Goal: Task Accomplishment & Management: Manage account settings

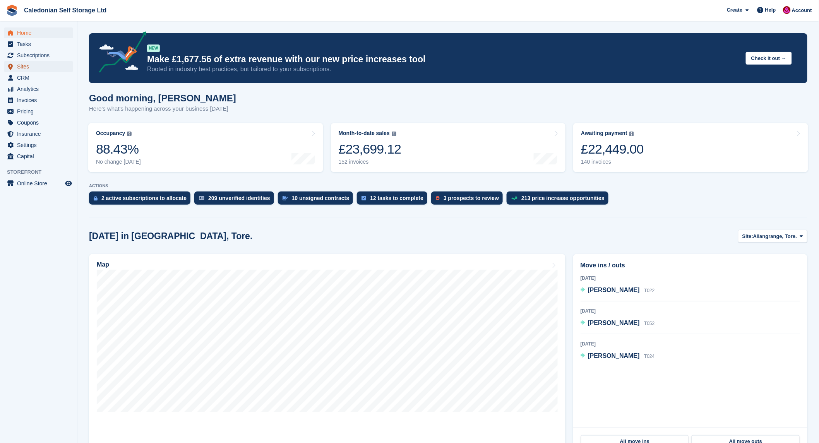
click at [25, 68] on span "Sites" at bounding box center [40, 66] width 46 height 11
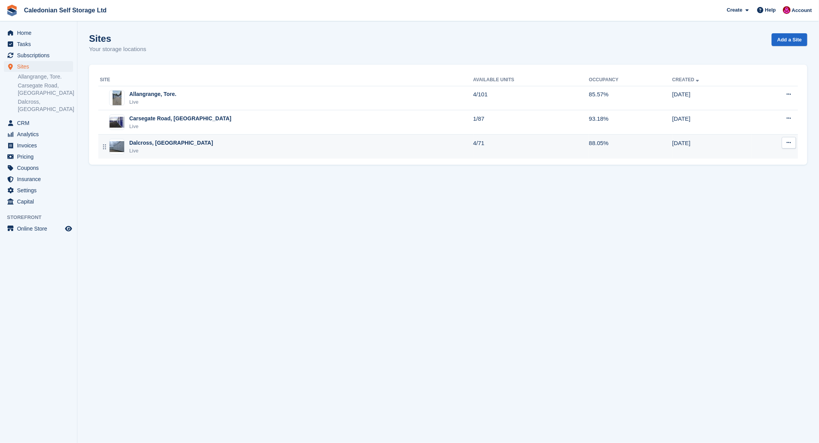
click at [144, 142] on div "Dalcross, [GEOGRAPHIC_DATA]" at bounding box center [171, 143] width 84 height 8
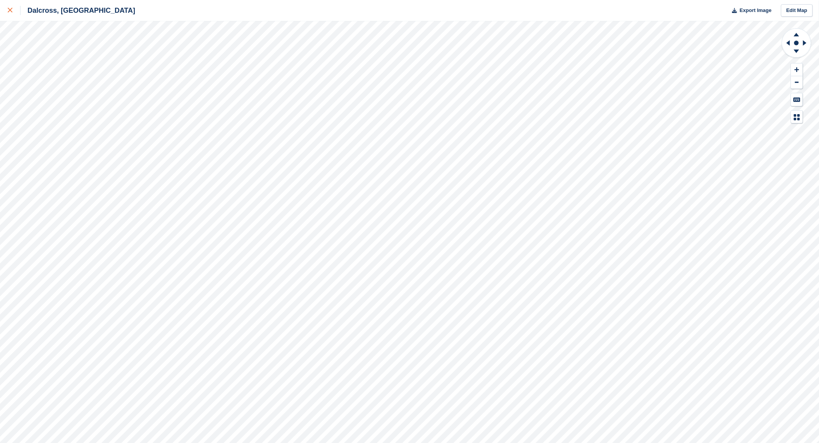
click at [14, 9] on div at bounding box center [14, 10] width 13 height 9
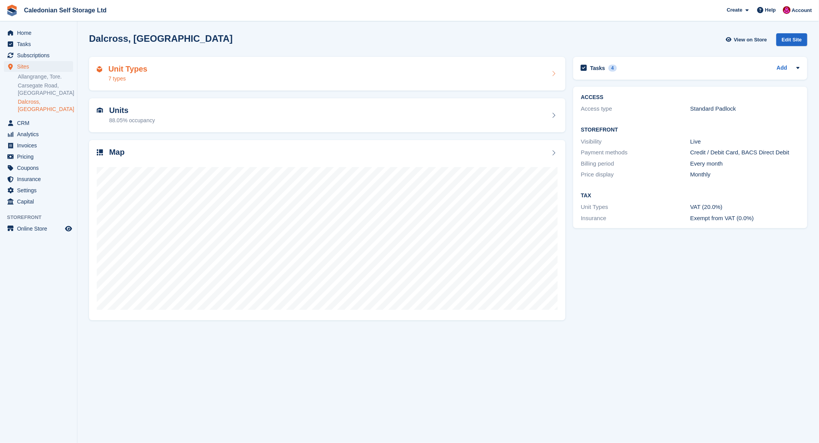
click at [122, 66] on h2 "Unit Types" at bounding box center [127, 69] width 39 height 9
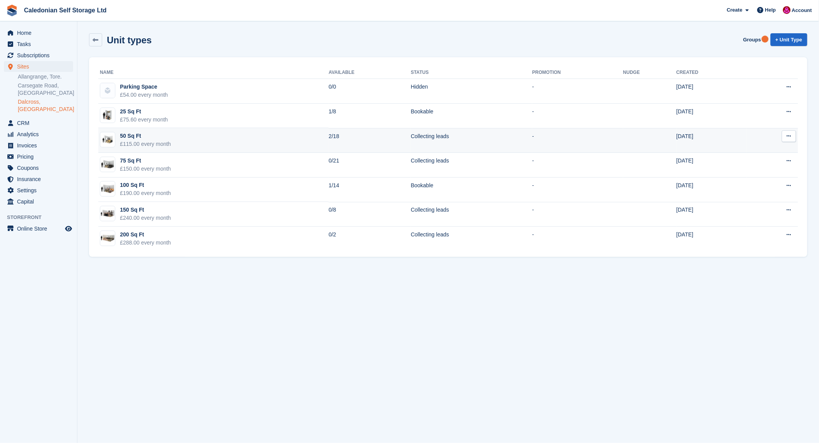
click at [788, 132] on button at bounding box center [788, 136] width 14 height 12
click at [749, 149] on p "Edit unit type" at bounding box center [758, 151] width 67 height 10
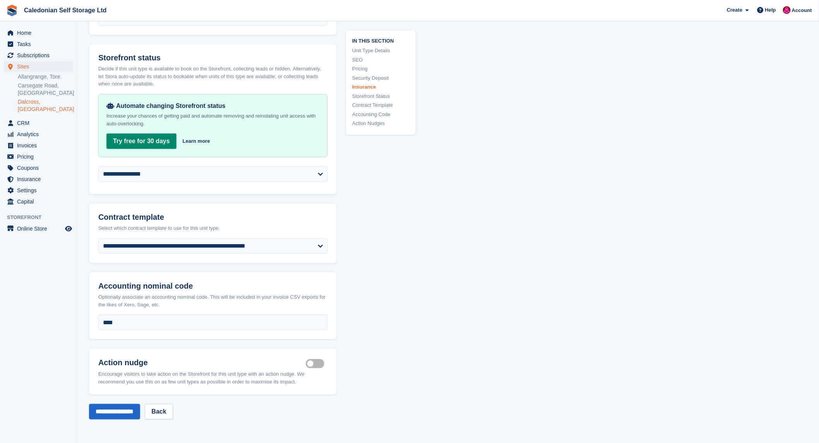
scroll to position [1332, 0]
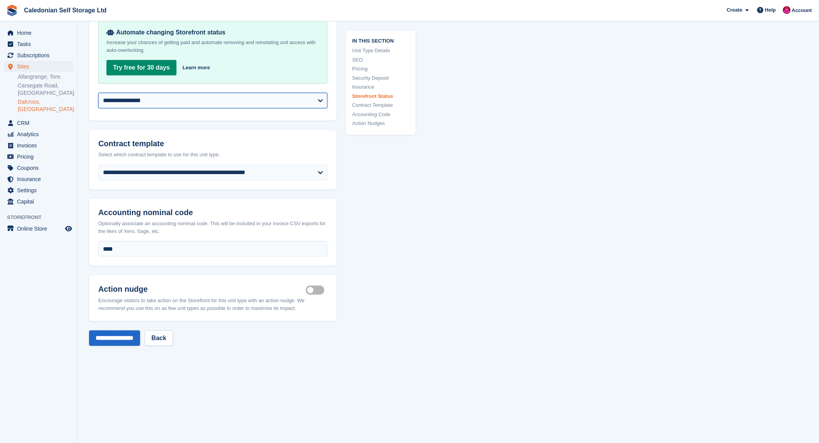
click at [319, 97] on select "**********" at bounding box center [212, 100] width 229 height 15
select select "********"
click at [98, 93] on select "**********" at bounding box center [212, 100] width 229 height 15
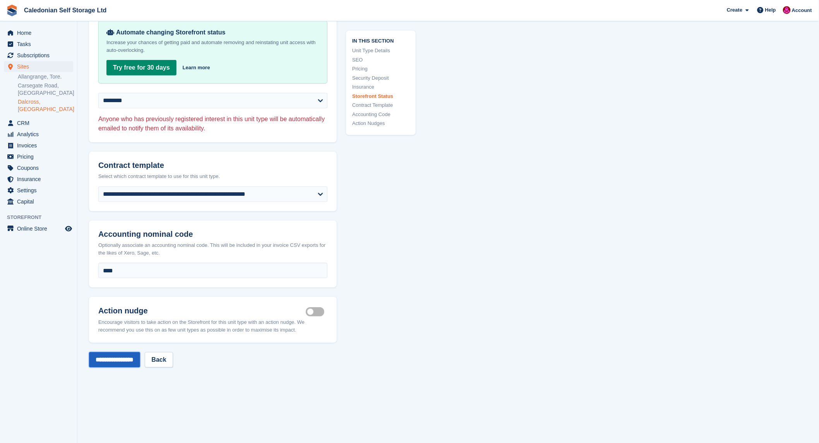
click at [107, 355] on input "**********" at bounding box center [114, 359] width 51 height 15
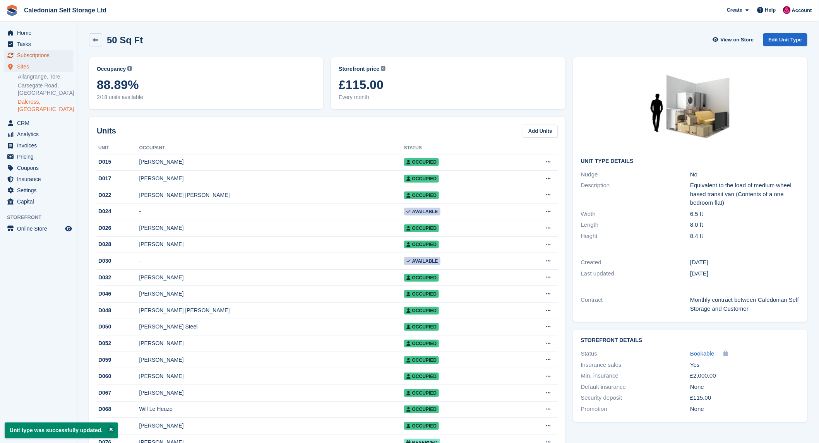
click at [40, 57] on span "Subscriptions" at bounding box center [40, 55] width 46 height 11
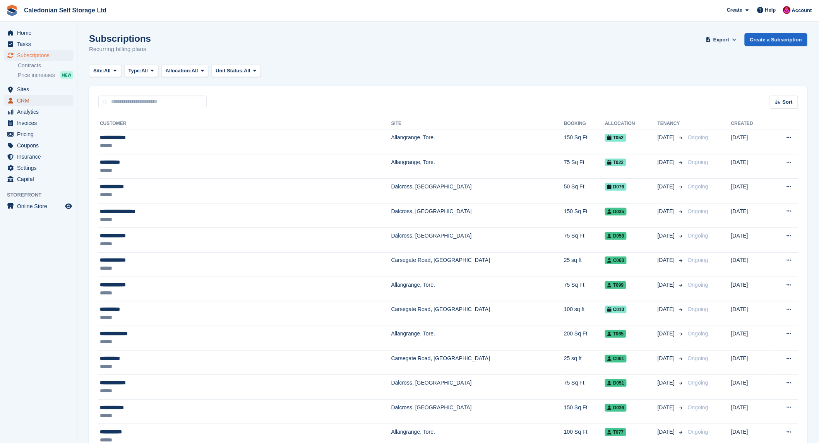
click at [22, 102] on span "CRM" at bounding box center [40, 100] width 46 height 11
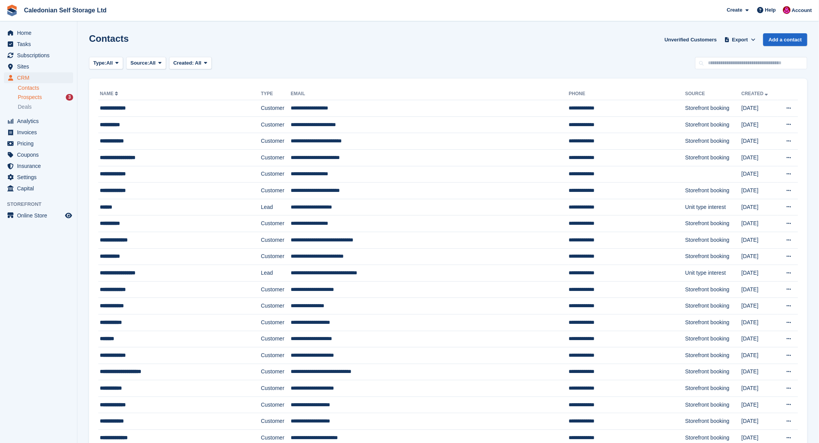
click at [31, 96] on span "Prospects" at bounding box center [30, 97] width 24 height 7
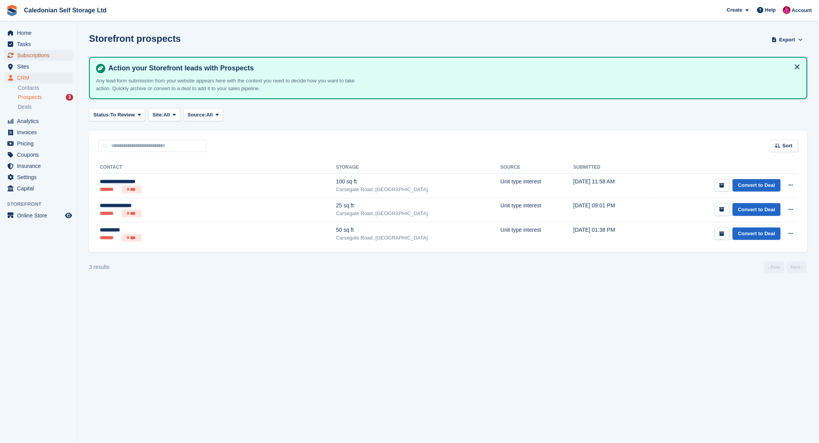
click at [37, 55] on span "Subscriptions" at bounding box center [40, 55] width 46 height 11
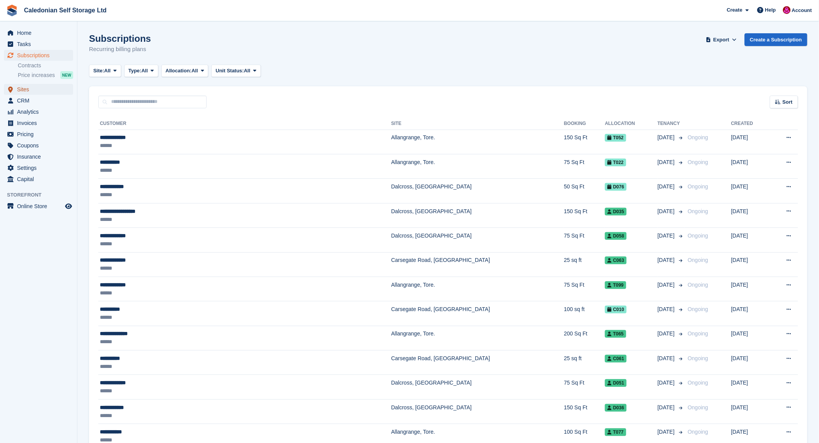
click at [20, 90] on span "Sites" at bounding box center [40, 89] width 46 height 11
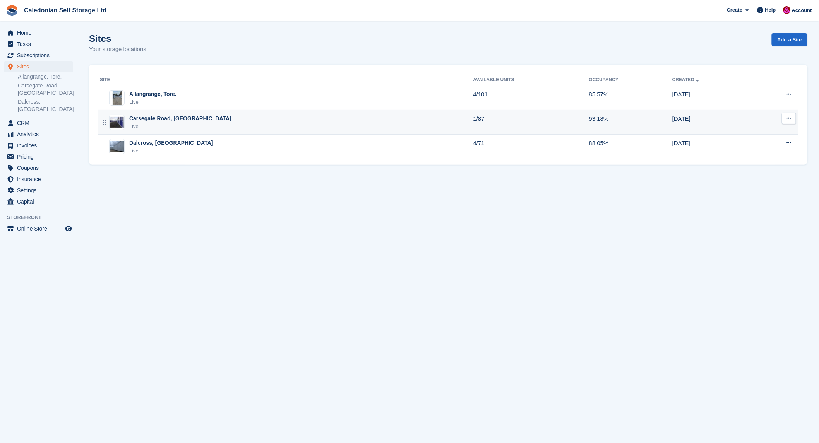
click at [137, 116] on div "Carsegate Road, Inverness" at bounding box center [180, 119] width 102 height 8
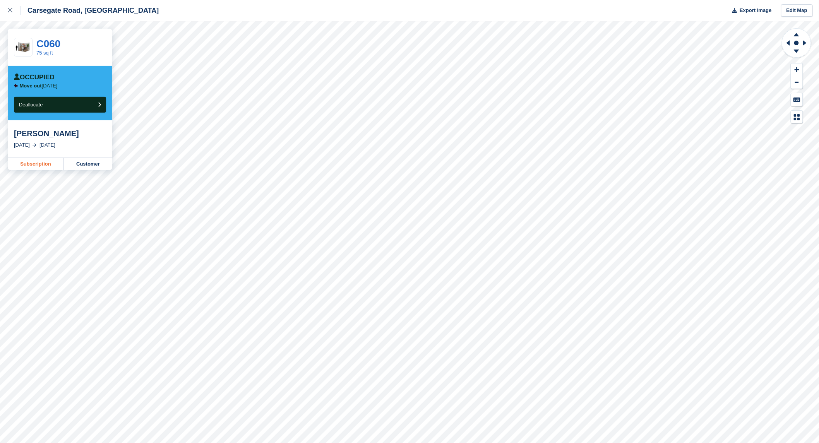
click at [32, 164] on link "Subscription" at bounding box center [36, 164] width 56 height 12
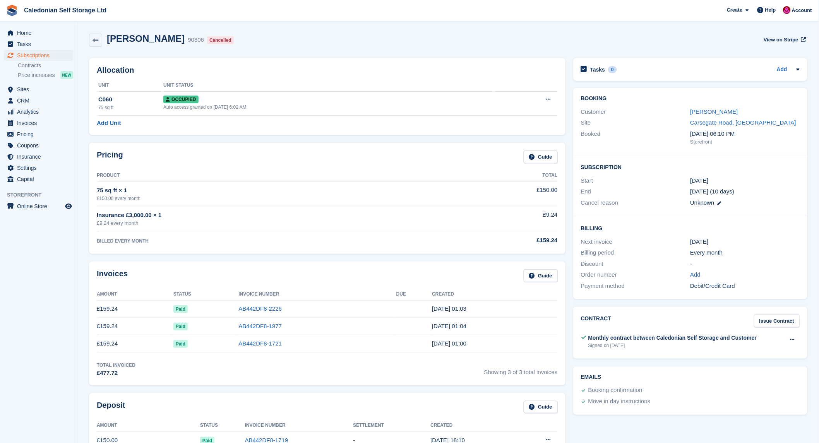
click at [610, 424] on div "Tasks 0 Add No tasks related to Subscription #90806 Booking Customer Jake Frase…" at bounding box center [690, 405] width 242 height 703
click at [646, 66] on div "Tasks 0 Add" at bounding box center [690, 69] width 219 height 10
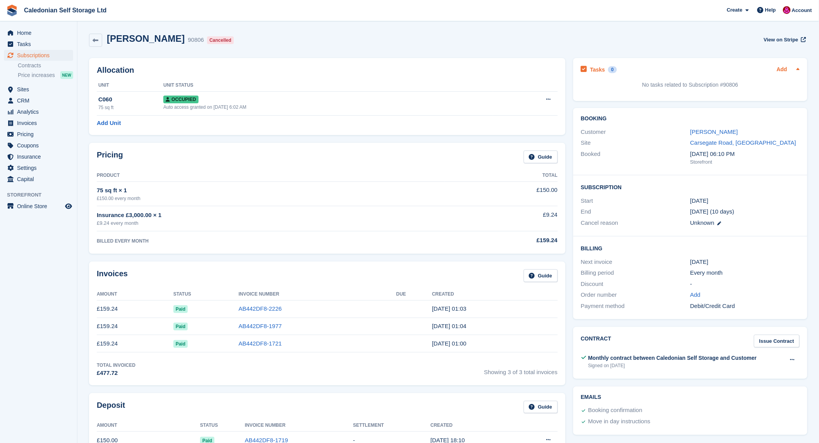
click at [783, 70] on link "Add" at bounding box center [781, 69] width 10 height 9
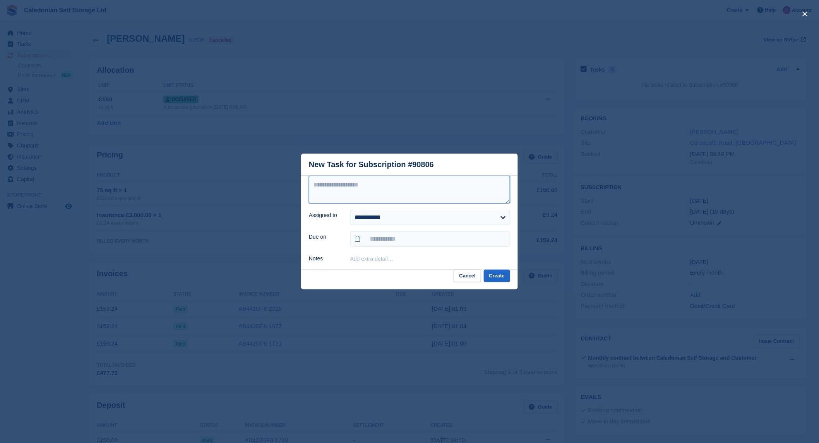
click at [345, 181] on textarea at bounding box center [409, 190] width 201 height 28
type textarea "**********"
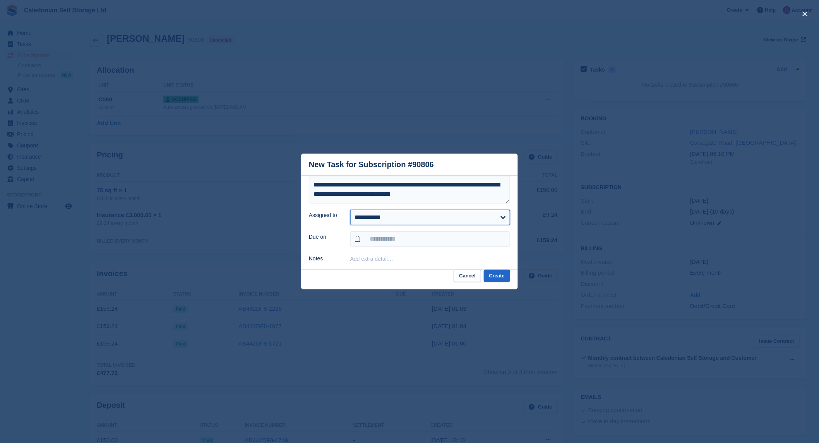
click at [500, 217] on select "**********" at bounding box center [430, 217] width 160 height 15
select select "****"
click at [350, 210] on select "**********" at bounding box center [430, 217] width 160 height 15
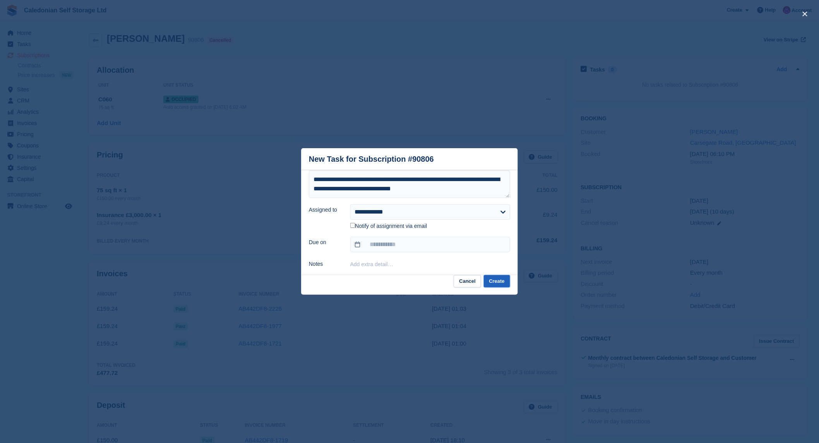
click at [499, 281] on button "Create" at bounding box center [497, 281] width 26 height 13
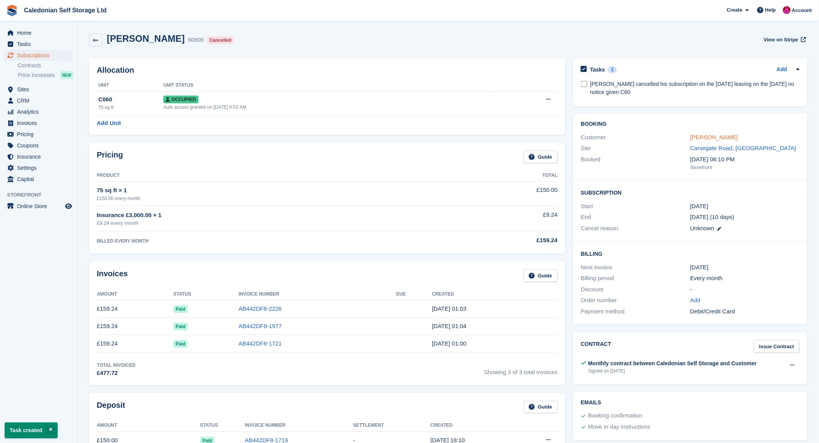
click at [701, 137] on link "Jake Fraser" at bounding box center [714, 137] width 48 height 7
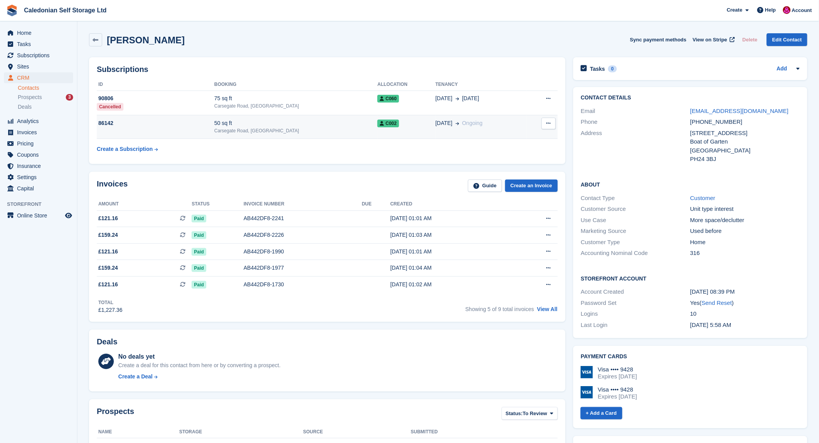
click at [105, 121] on div "86142" at bounding box center [156, 123] width 118 height 8
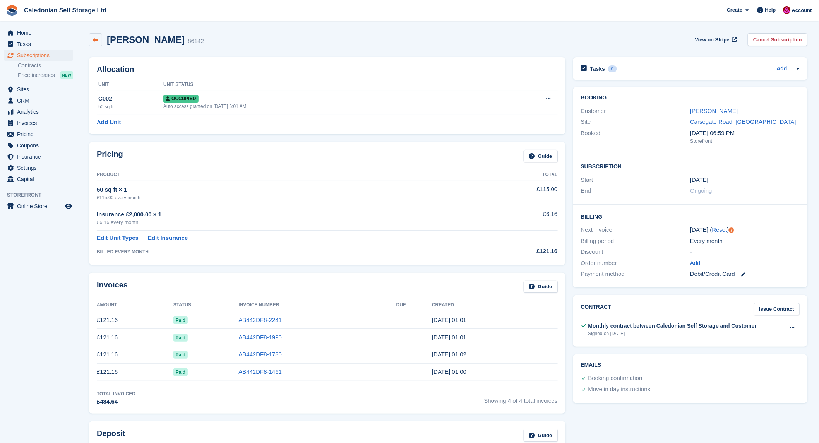
click at [96, 39] on icon at bounding box center [96, 40] width 6 height 6
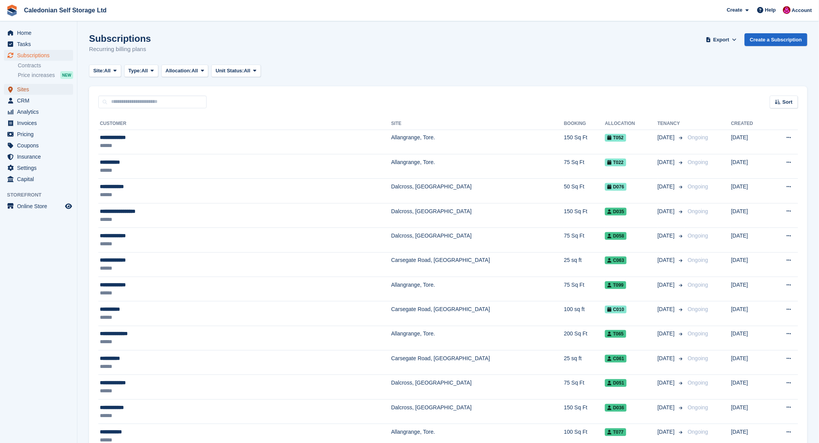
click at [22, 89] on span "Sites" at bounding box center [40, 89] width 46 height 11
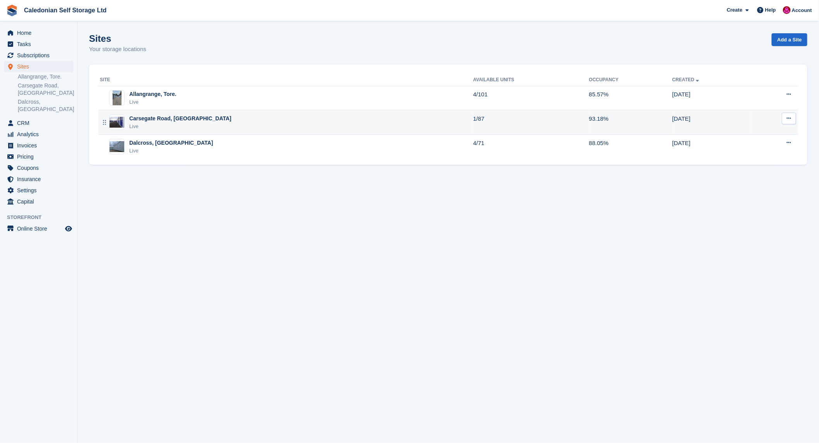
click at [148, 120] on div "Carsegate Road, [GEOGRAPHIC_DATA]" at bounding box center [180, 119] width 102 height 8
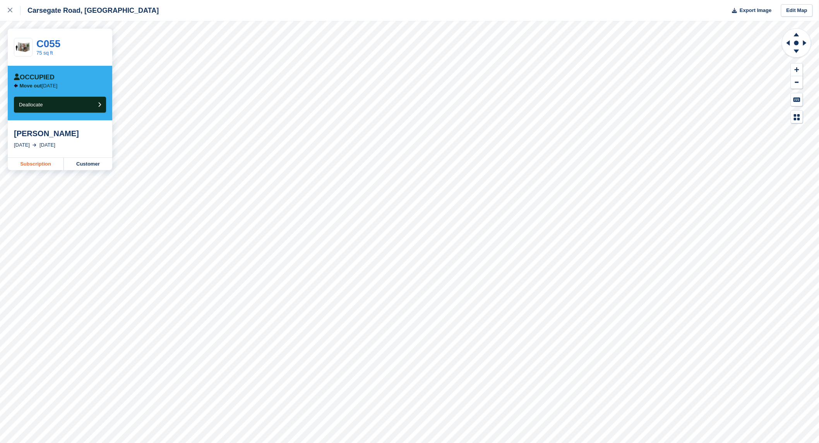
click at [39, 162] on link "Subscription" at bounding box center [36, 164] width 56 height 12
click at [14, 8] on div at bounding box center [14, 10] width 13 height 9
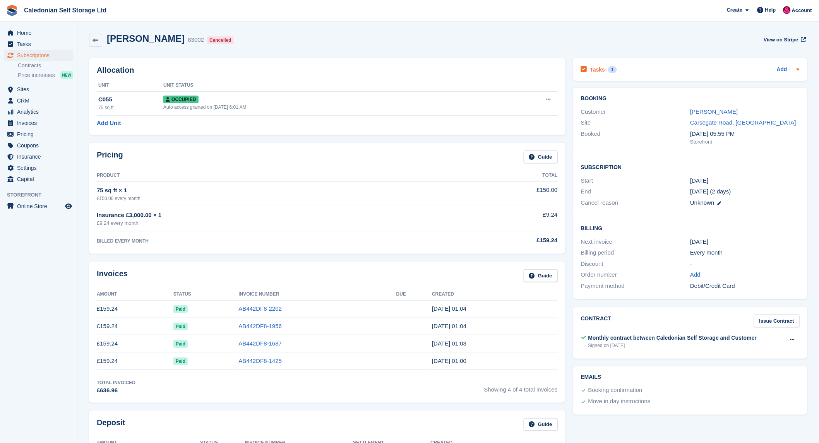
click at [633, 66] on div "Tasks 1 Add" at bounding box center [690, 69] width 219 height 10
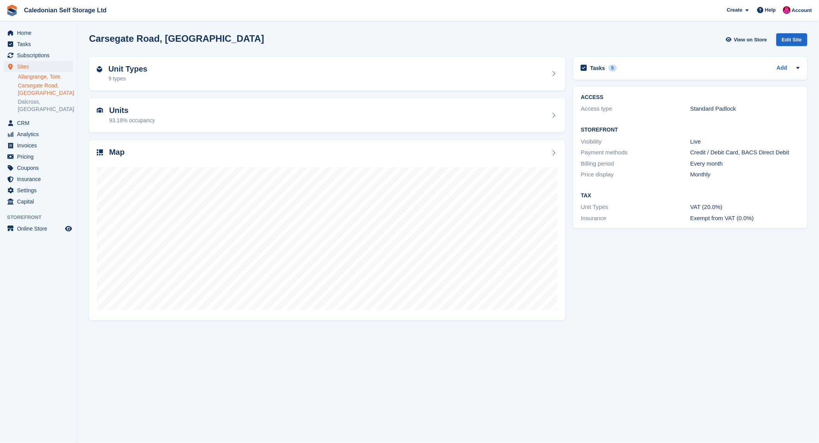
click at [39, 75] on link "Allangrange, Tore." at bounding box center [45, 76] width 55 height 7
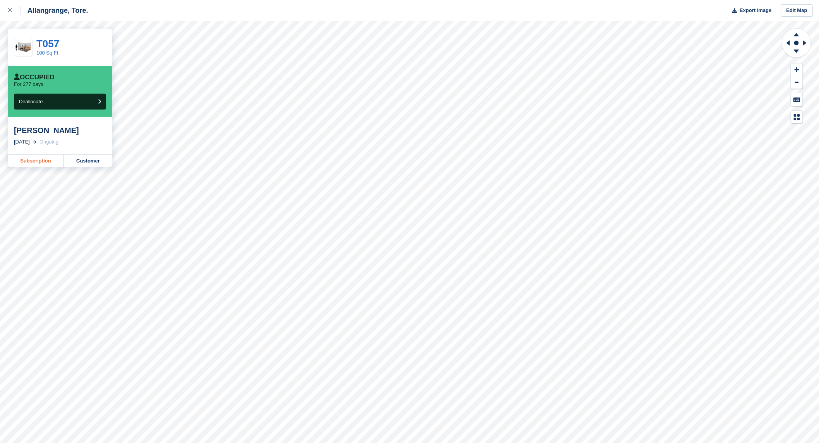
click at [29, 160] on link "Subscription" at bounding box center [36, 161] width 56 height 12
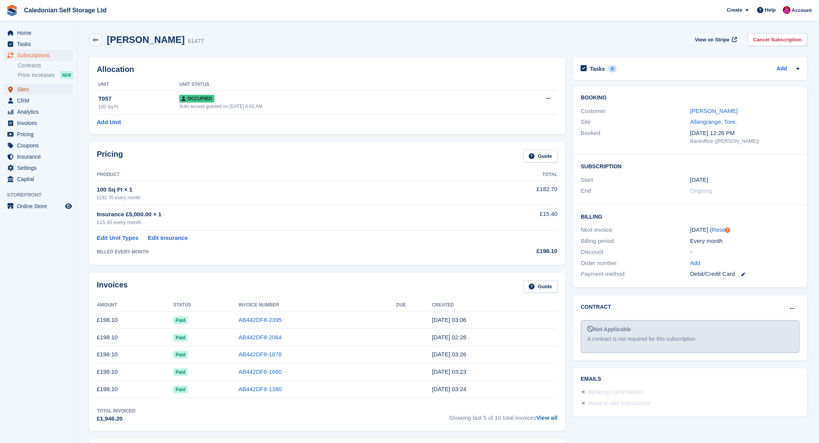
click at [16, 87] on link "Sites" at bounding box center [38, 89] width 69 height 11
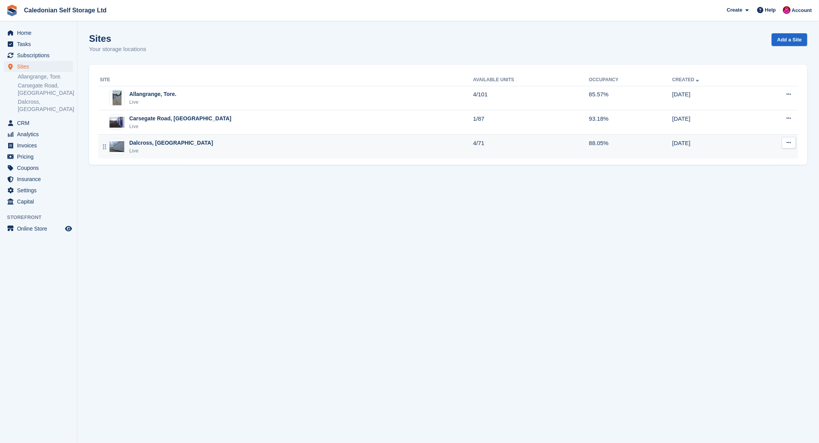
click at [136, 139] on div "Dalcross, [GEOGRAPHIC_DATA]" at bounding box center [171, 143] width 84 height 8
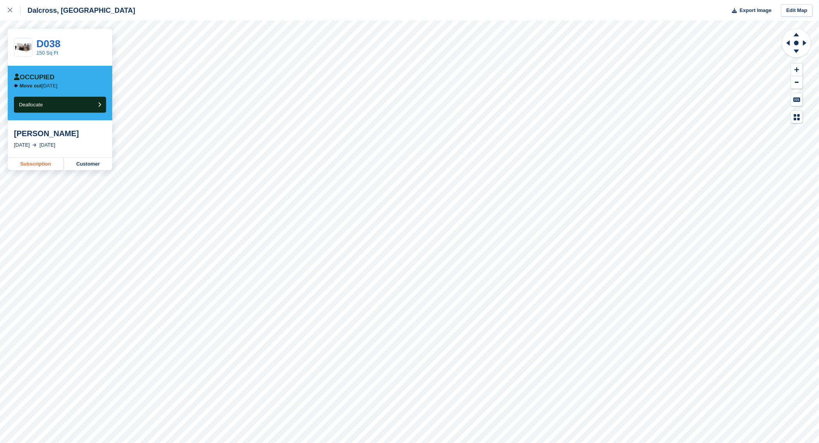
click at [25, 168] on link "Subscription" at bounding box center [36, 164] width 56 height 12
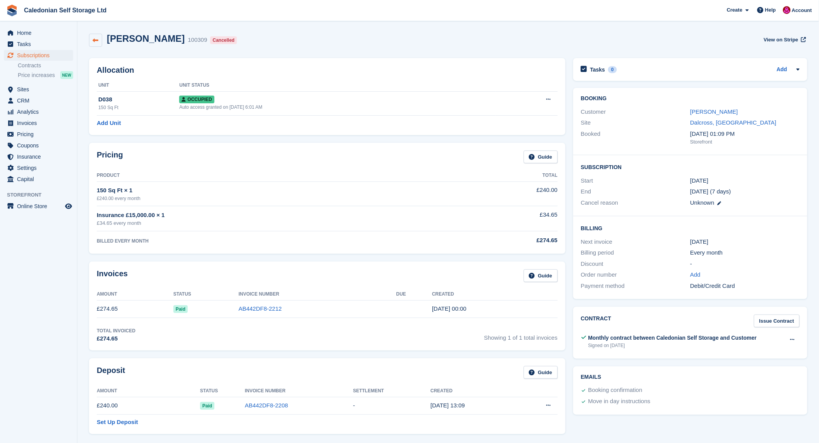
click at [97, 36] on link at bounding box center [95, 40] width 13 height 13
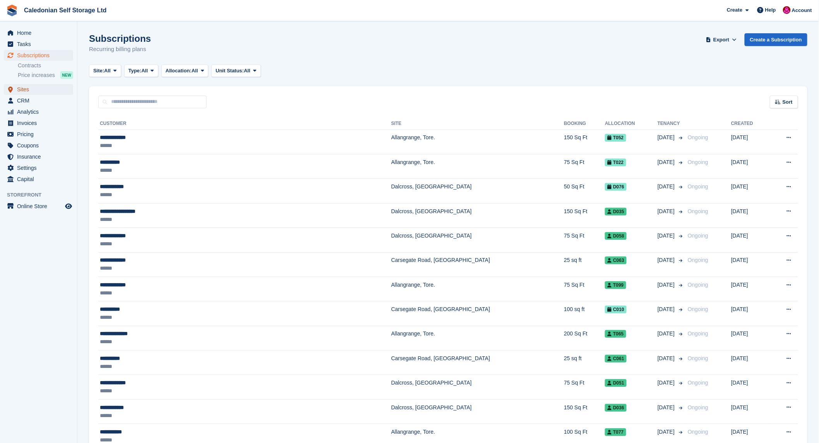
click at [26, 89] on span "Sites" at bounding box center [40, 89] width 46 height 11
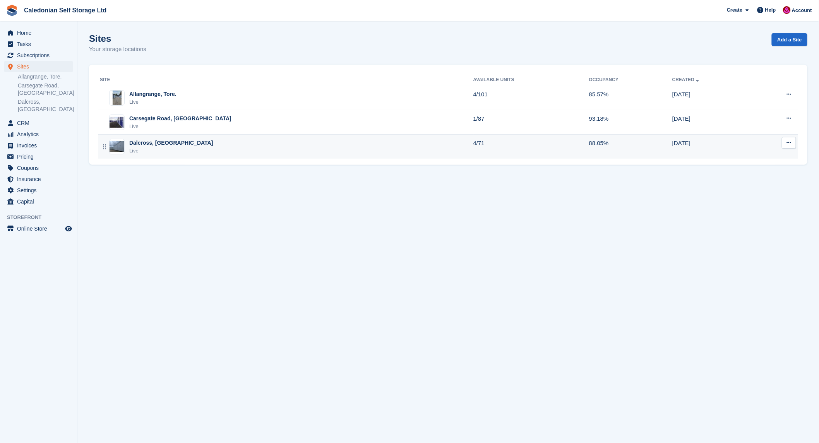
click at [140, 144] on div "Dalcross, [GEOGRAPHIC_DATA]" at bounding box center [171, 143] width 84 height 8
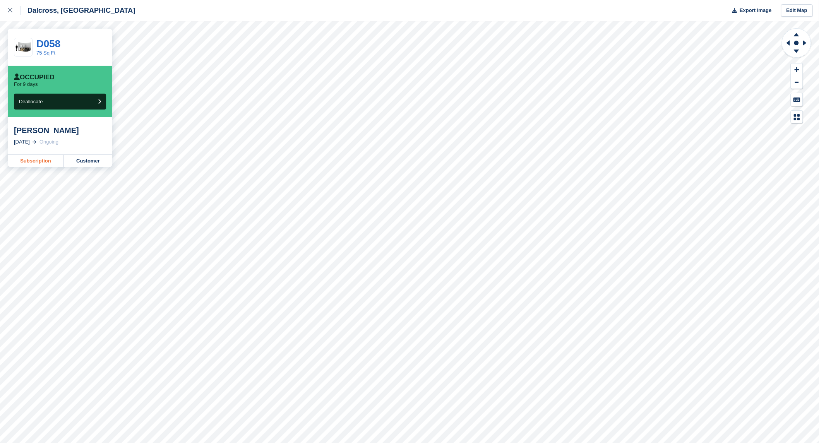
click at [22, 164] on link "Subscription" at bounding box center [36, 161] width 56 height 12
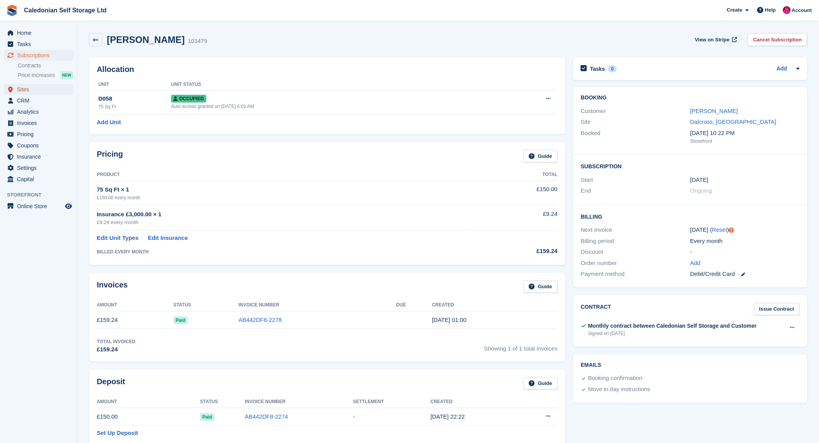
click at [22, 90] on span "Sites" at bounding box center [40, 89] width 46 height 11
